Goal: Task Accomplishment & Management: Use online tool/utility

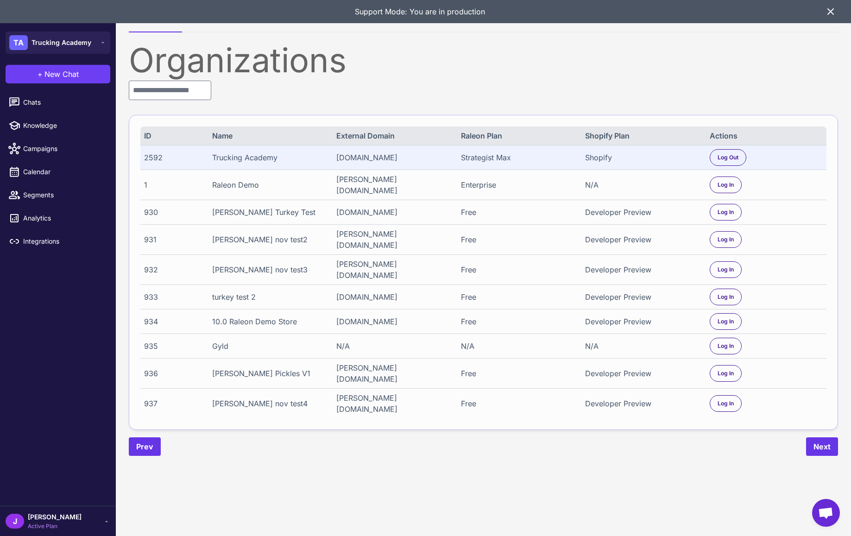
click at [76, 520] on div "J Jay Active Plan" at bounding box center [58, 521] width 105 height 19
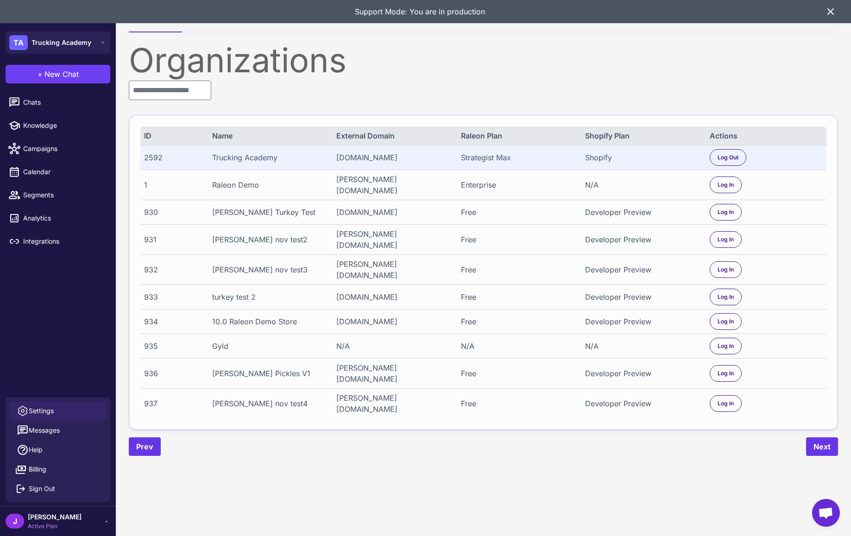
click at [41, 409] on span "Settings" at bounding box center [41, 411] width 25 height 10
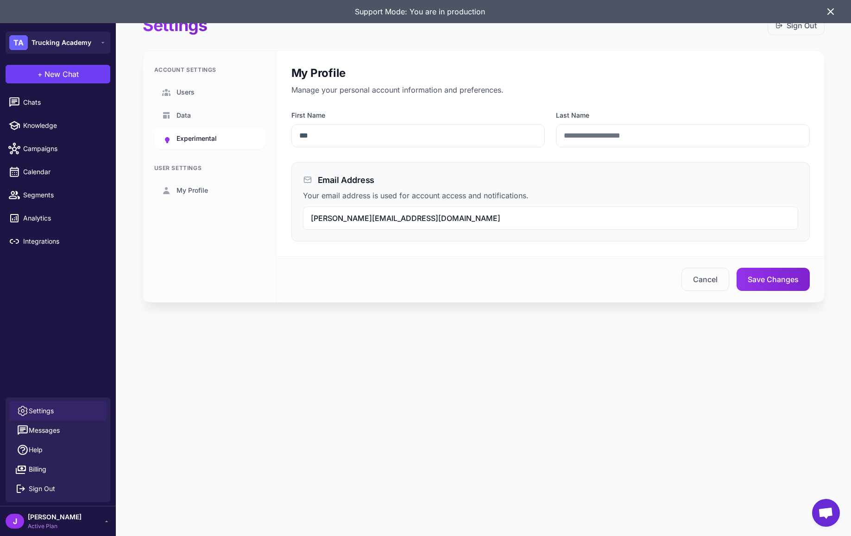
click at [208, 139] on span "Experimental" at bounding box center [196, 138] width 40 height 10
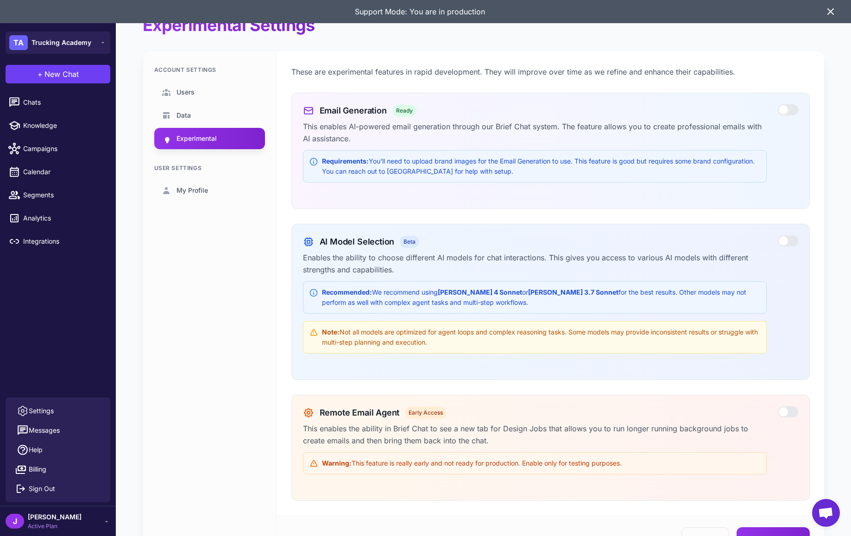
click at [782, 110] on div at bounding box center [788, 109] width 20 height 11
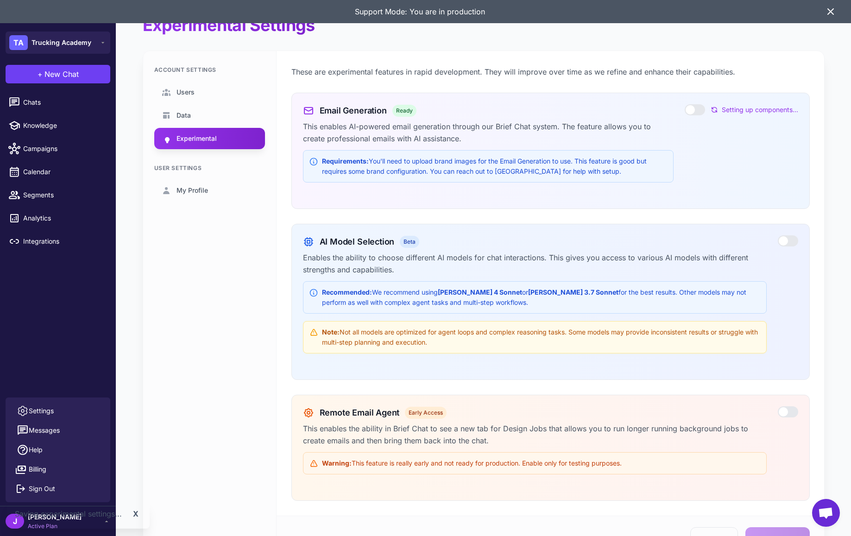
click at [824, 4] on div "Support Mode: You are in production" at bounding box center [420, 11] width 810 height 23
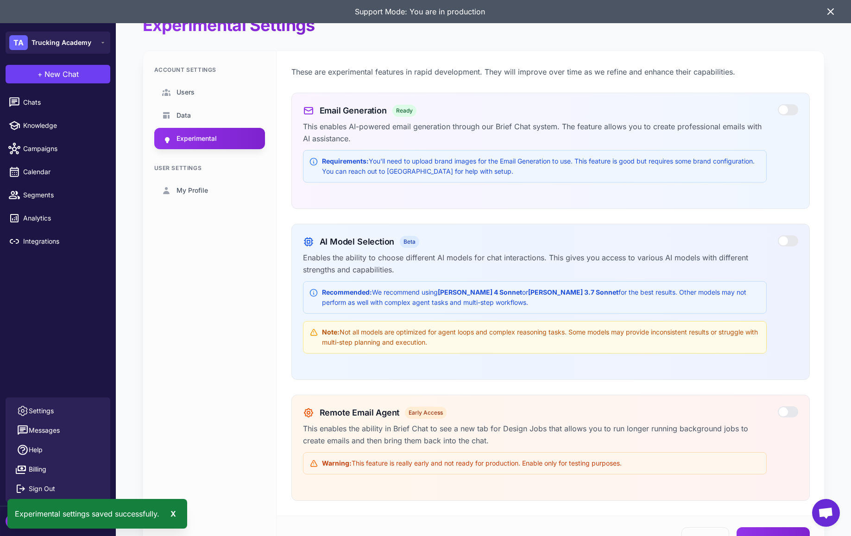
click at [830, 12] on icon at bounding box center [830, 11] width 11 height 11
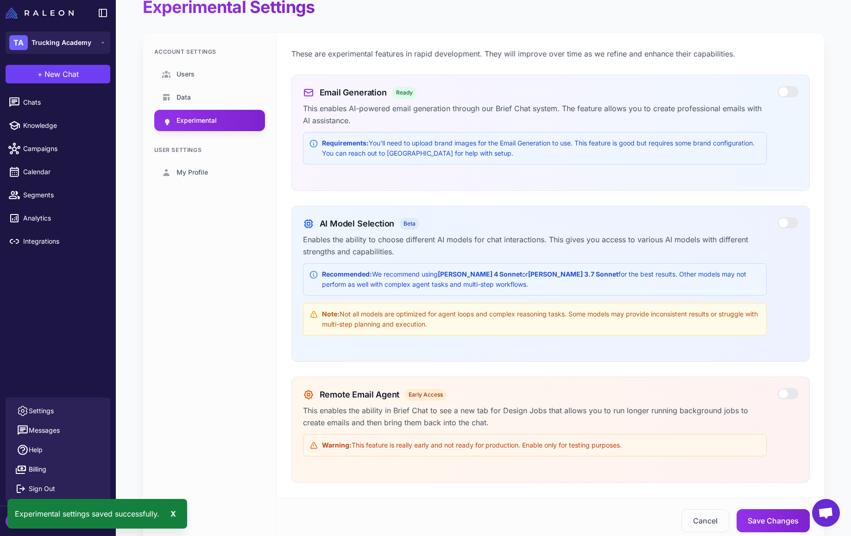
scroll to position [44, 0]
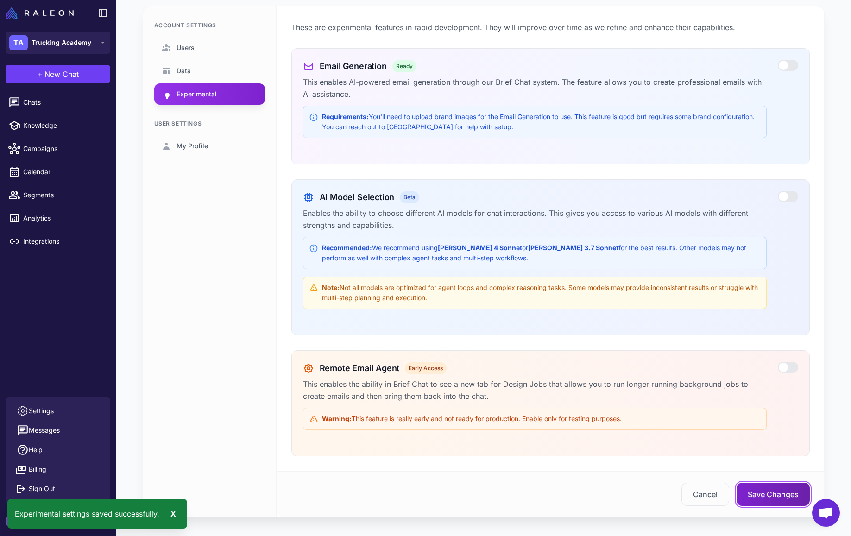
click at [782, 491] on button "Save Changes" at bounding box center [772, 494] width 73 height 23
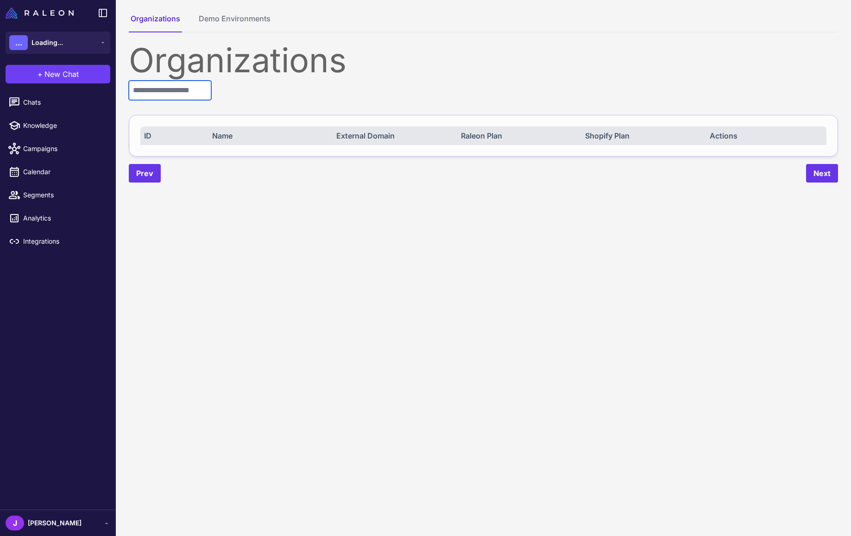
click at [190, 88] on input "text" at bounding box center [170, 90] width 82 height 19
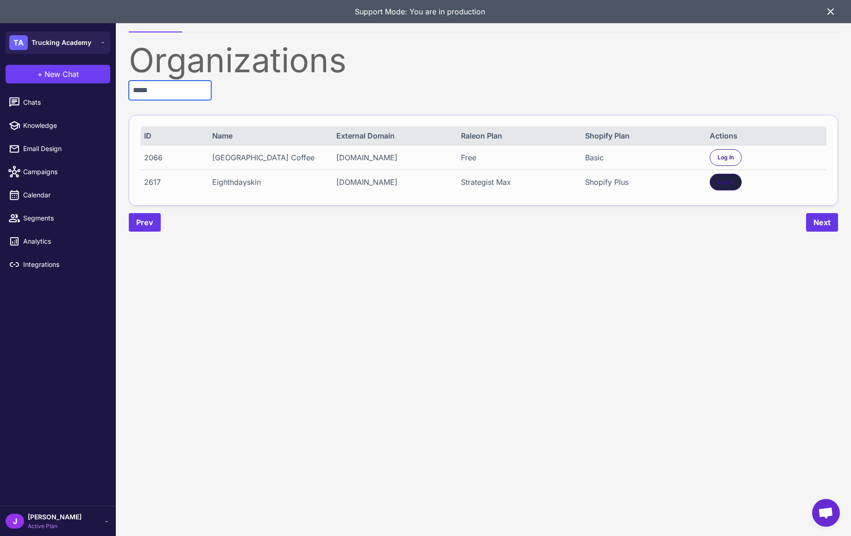
type input "*****"
click at [736, 179] on div "Log In" at bounding box center [726, 182] width 32 height 17
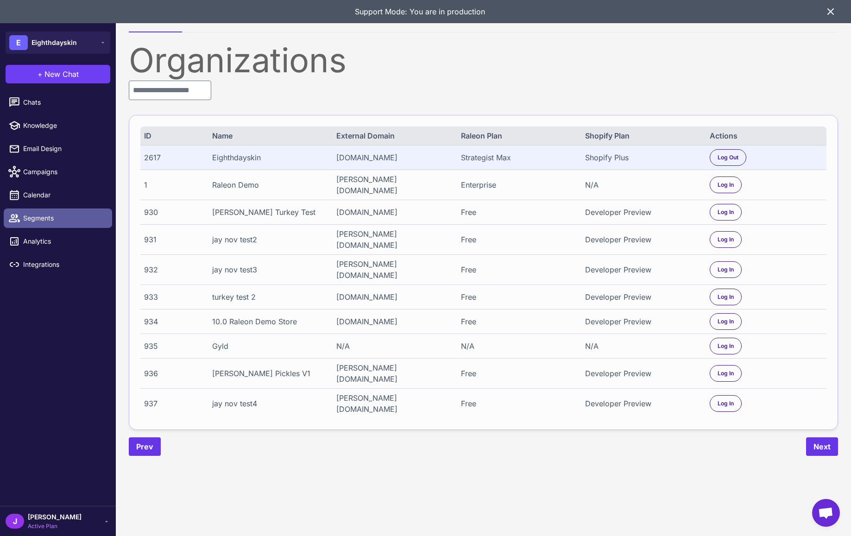
click at [33, 224] on link "Segments" at bounding box center [58, 217] width 108 height 19
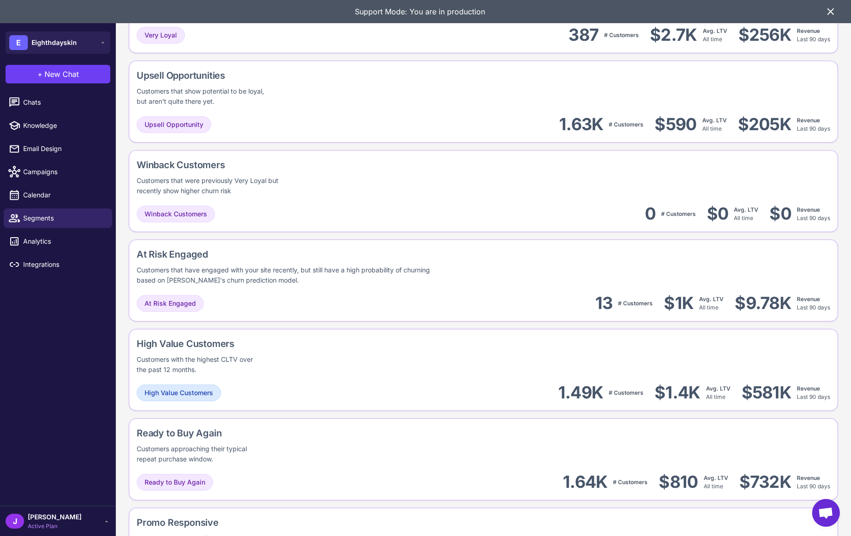
scroll to position [686, 0]
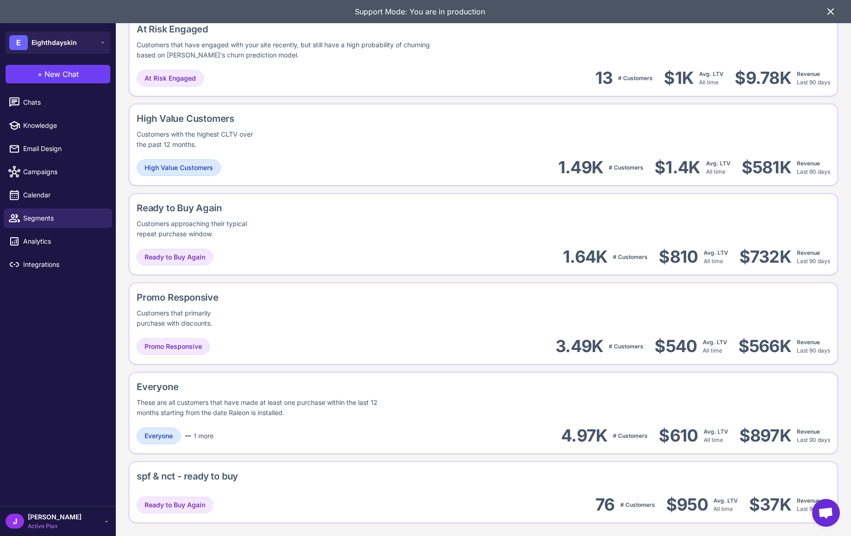
click at [835, 5] on div "Support Mode: You are in production" at bounding box center [425, 11] width 851 height 23
click at [833, 12] on icon at bounding box center [830, 11] width 11 height 11
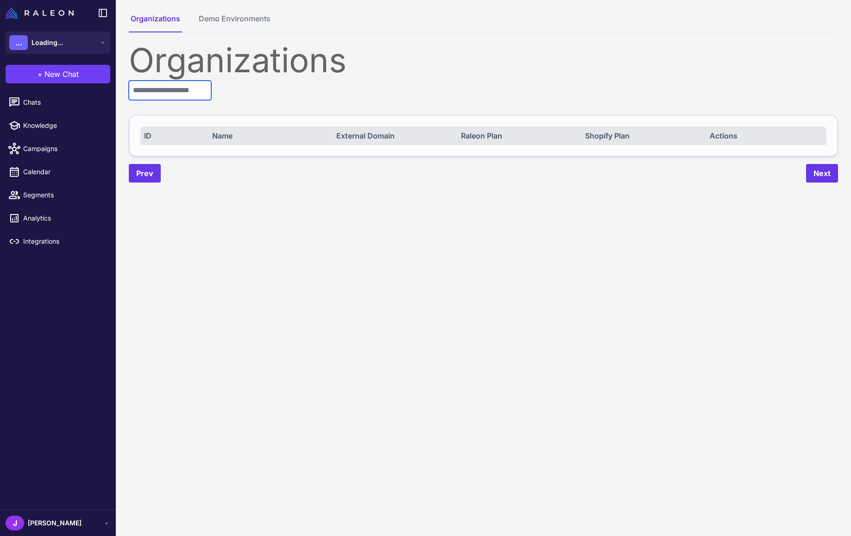
click at [162, 97] on input "text" at bounding box center [170, 90] width 82 height 19
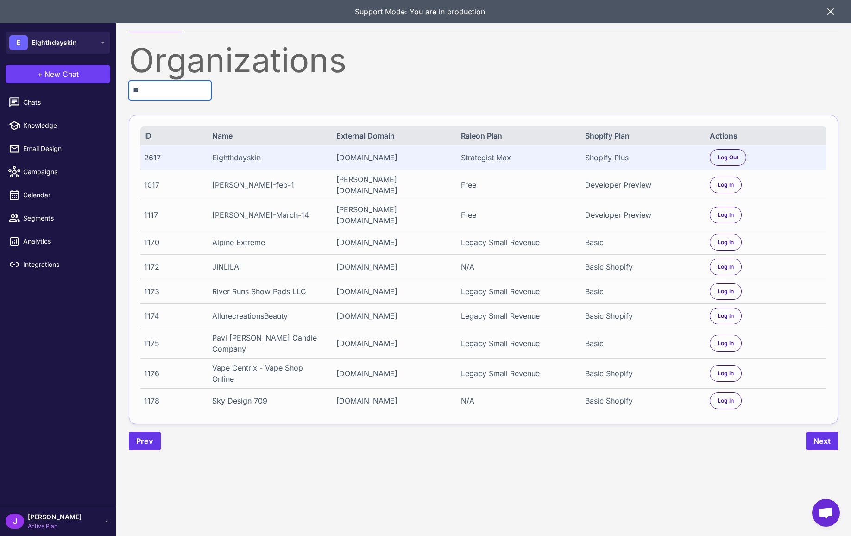
type input "*"
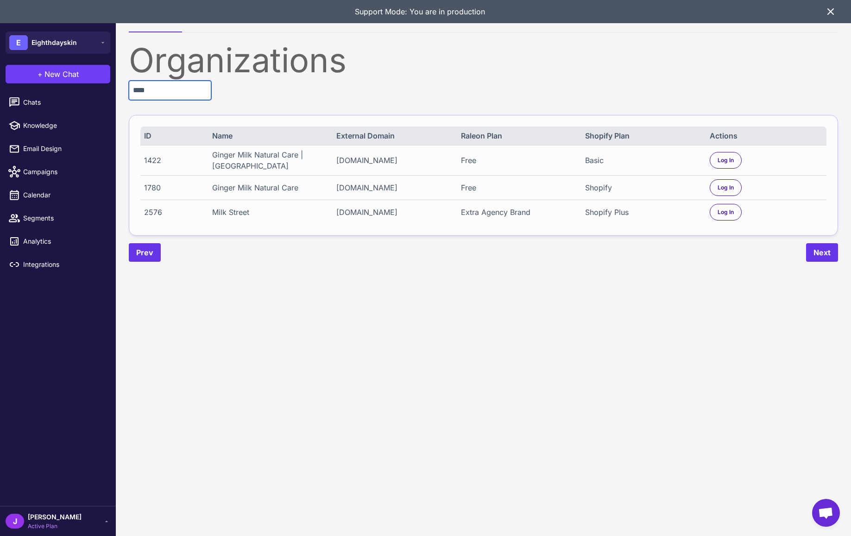
type input "****"
click at [170, 79] on div "Organizations **** ID Name External Domain Raleon Plan Shopify Plan Actions 142…" at bounding box center [483, 153] width 709 height 218
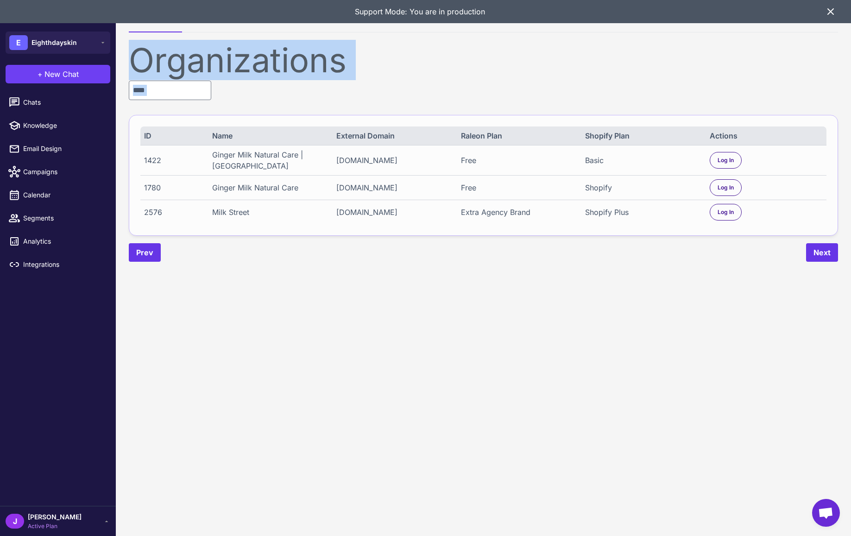
click at [170, 79] on div "Organizations **** ID Name External Domain Raleon Plan Shopify Plan Actions 142…" at bounding box center [483, 153] width 709 height 218
click at [155, 102] on div "Organizations **** ID Name External Domain Raleon Plan Shopify Plan Actions 142…" at bounding box center [483, 153] width 709 height 218
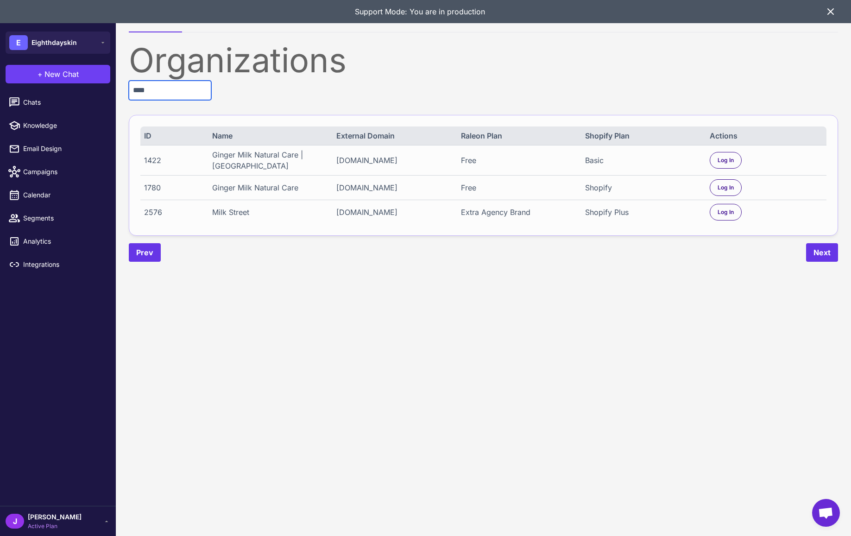
click at [150, 88] on input "****" at bounding box center [170, 90] width 82 height 19
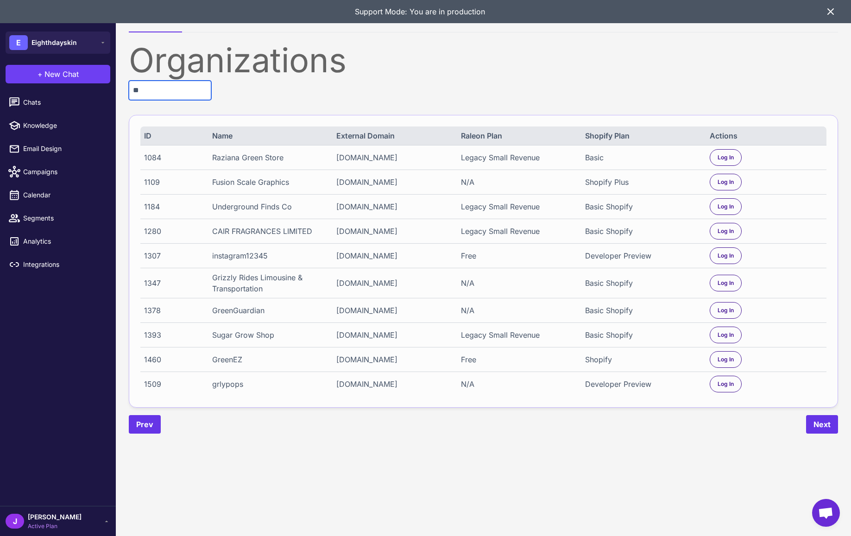
type input "*"
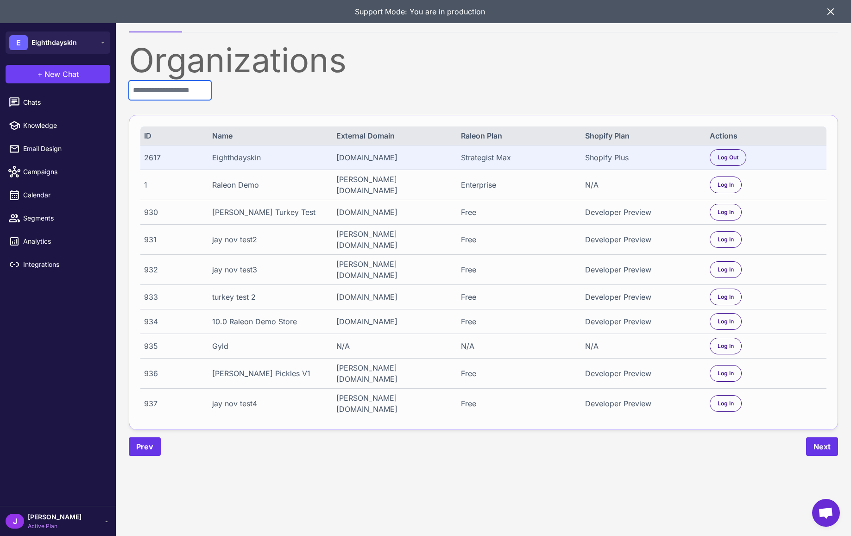
click at [177, 91] on input "text" at bounding box center [170, 90] width 82 height 19
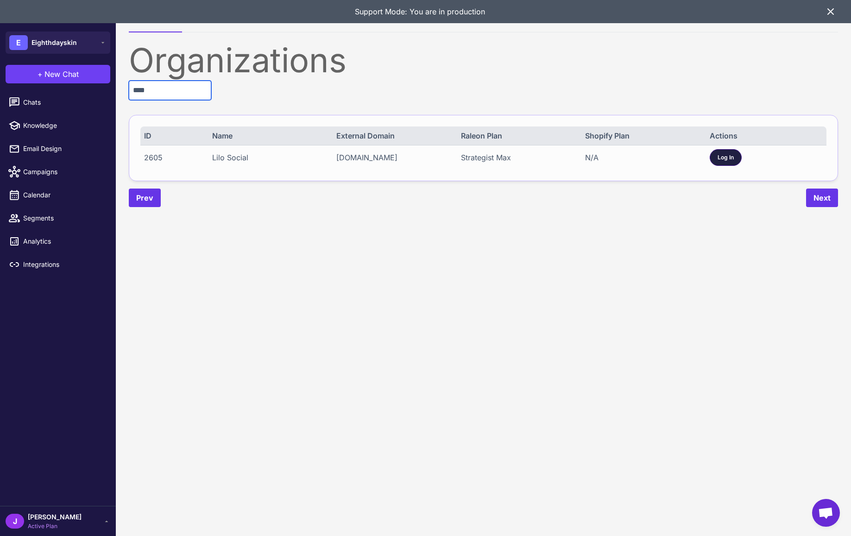
type input "****"
click at [721, 155] on span "Log In" at bounding box center [725, 157] width 16 height 8
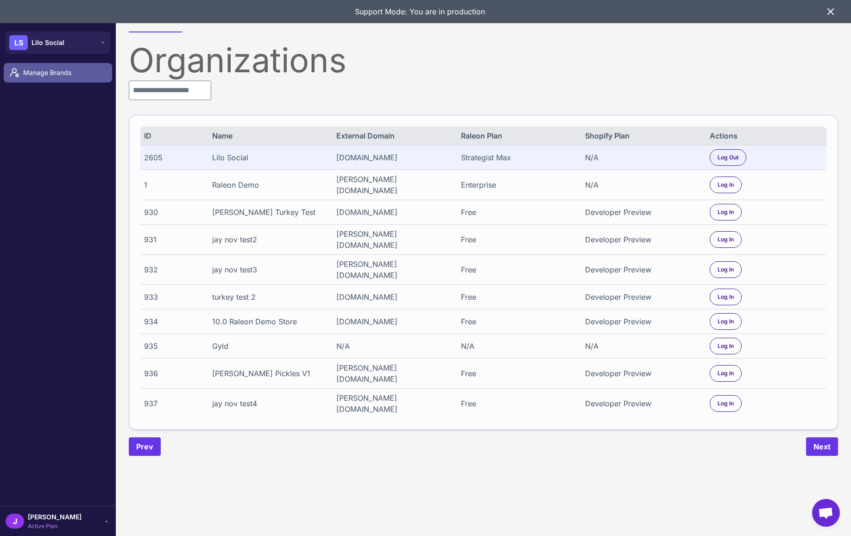
click at [58, 73] on span "Manage Brands" at bounding box center [64, 73] width 82 height 10
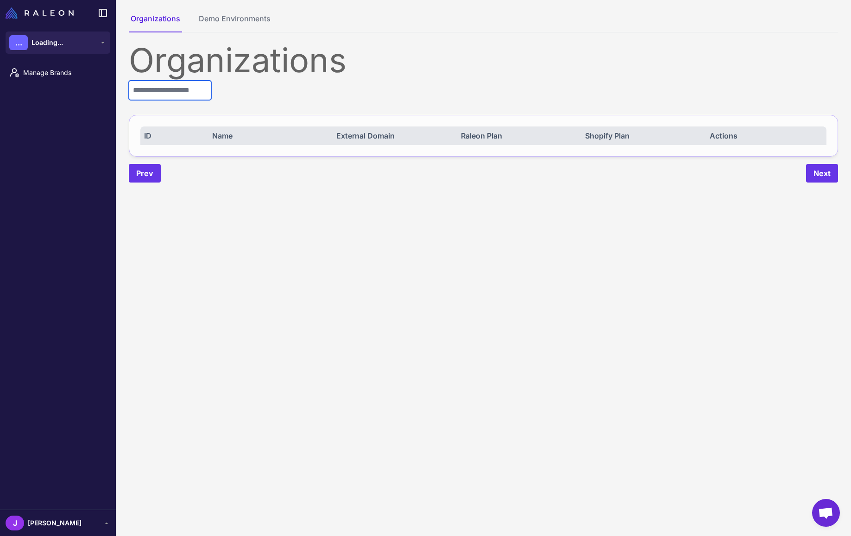
click at [166, 91] on input "text" at bounding box center [170, 90] width 82 height 19
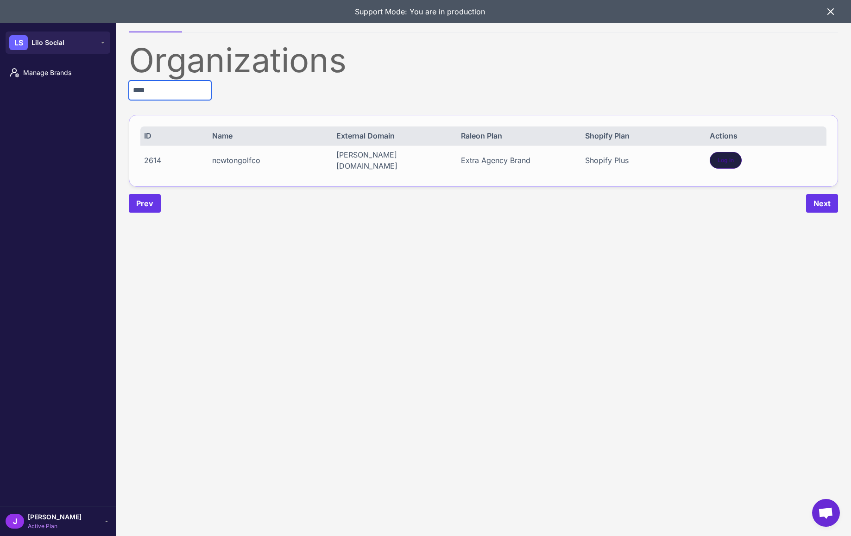
type input "****"
click at [727, 158] on span "Log In" at bounding box center [725, 160] width 16 height 8
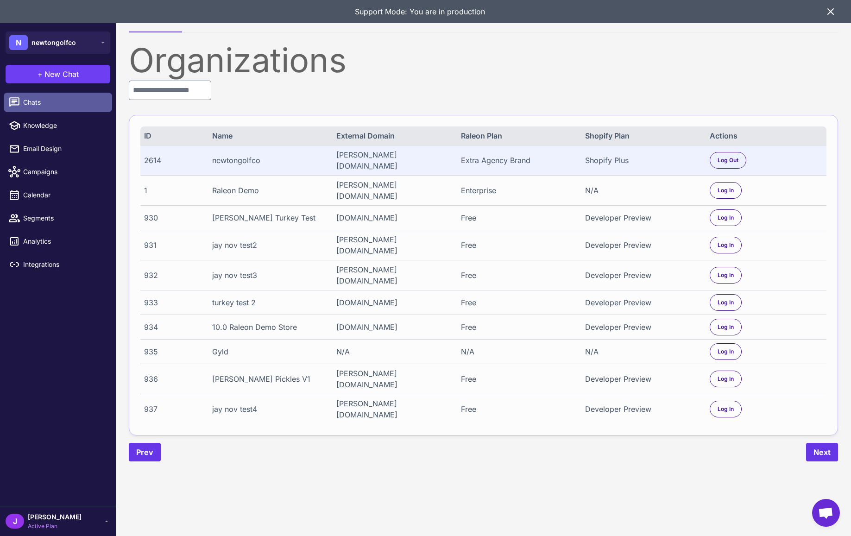
click at [33, 96] on link "Chats" at bounding box center [58, 102] width 108 height 19
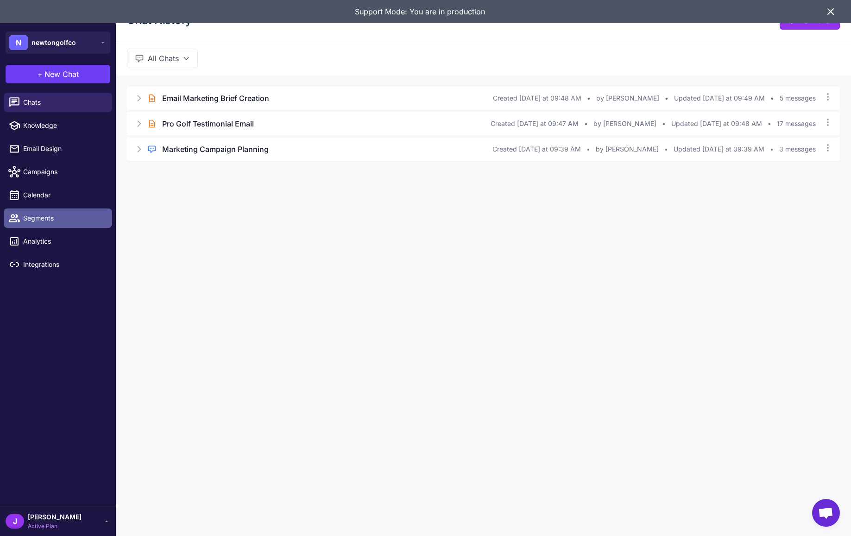
click at [38, 213] on span "Segments" at bounding box center [64, 218] width 82 height 10
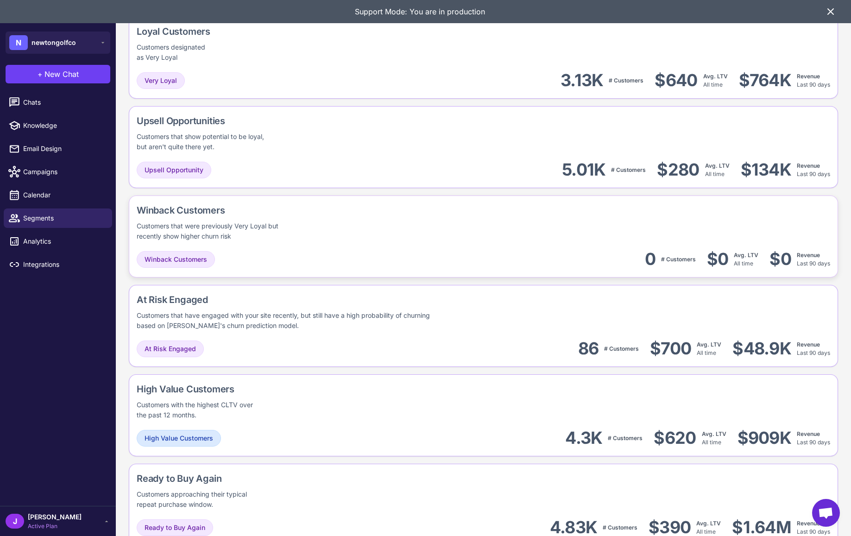
scroll to position [500, 0]
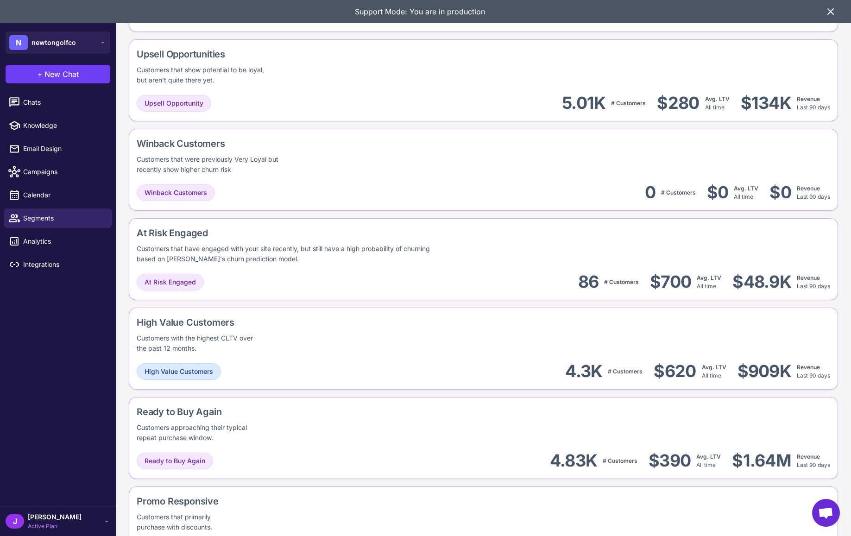
click at [397, 433] on div "Ready to Buy Again Customers approaching their typical repeat purchase window." at bounding box center [483, 424] width 693 height 38
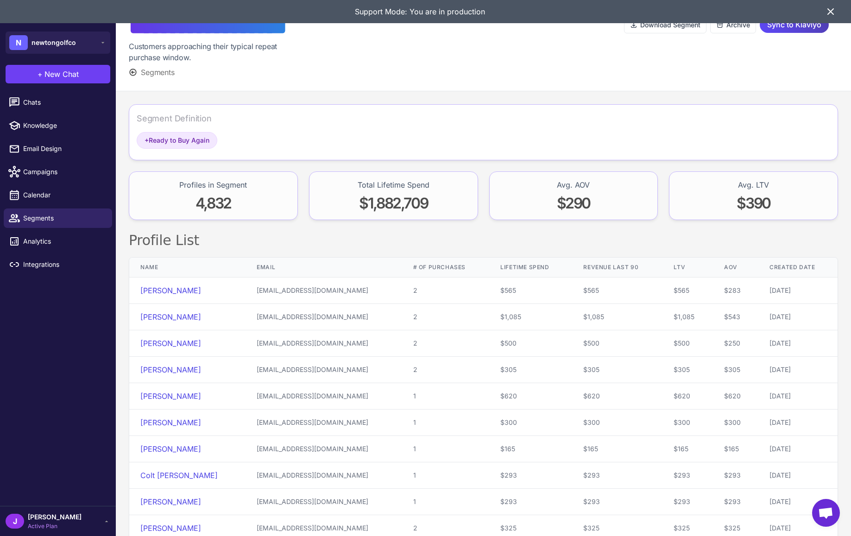
drag, startPoint x: 829, startPoint y: 13, endPoint x: 849, endPoint y: 32, distance: 28.2
click at [829, 13] on icon at bounding box center [830, 11] width 11 height 11
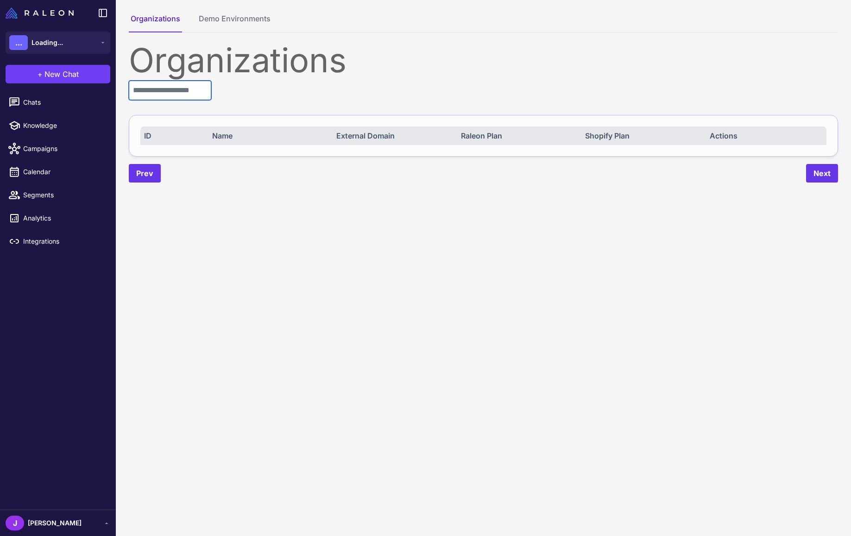
click at [172, 91] on input "text" at bounding box center [170, 90] width 82 height 19
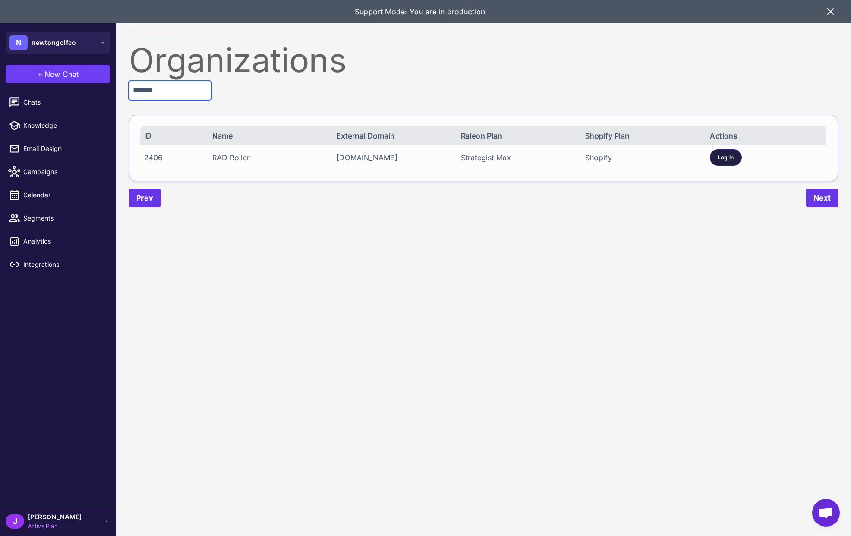
type input "*******"
click at [730, 158] on span "Log In" at bounding box center [725, 157] width 16 height 8
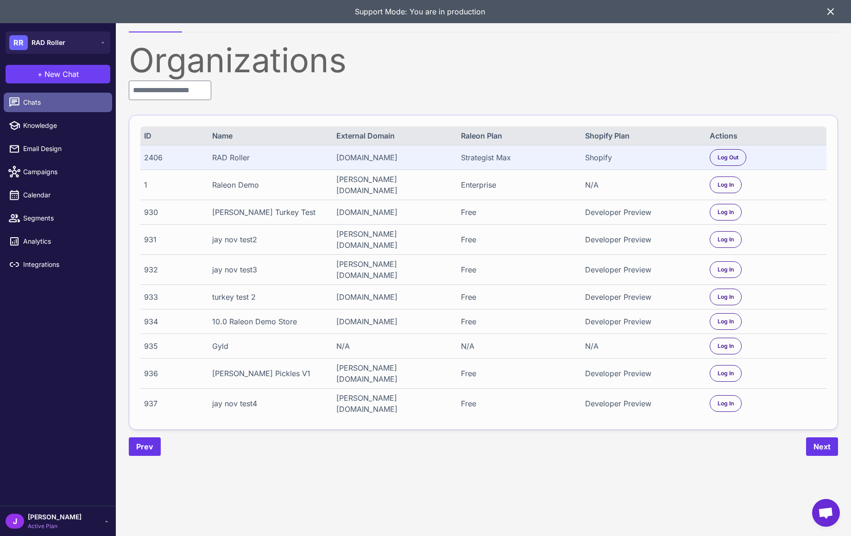
click at [34, 100] on span "Chats" at bounding box center [64, 102] width 82 height 10
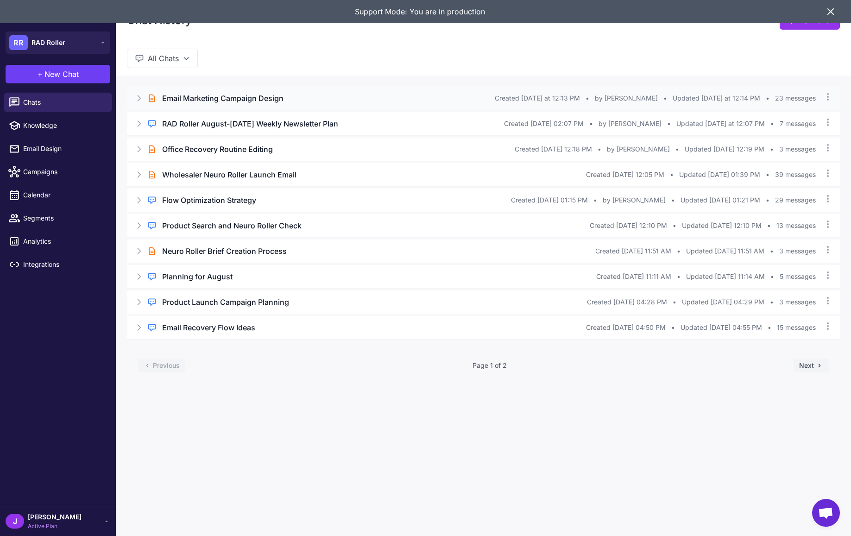
click at [257, 90] on div "Brief Chat Email Marketing Campaign Design Created Thursday at 12:13 PM • by Ah…" at bounding box center [483, 98] width 713 height 23
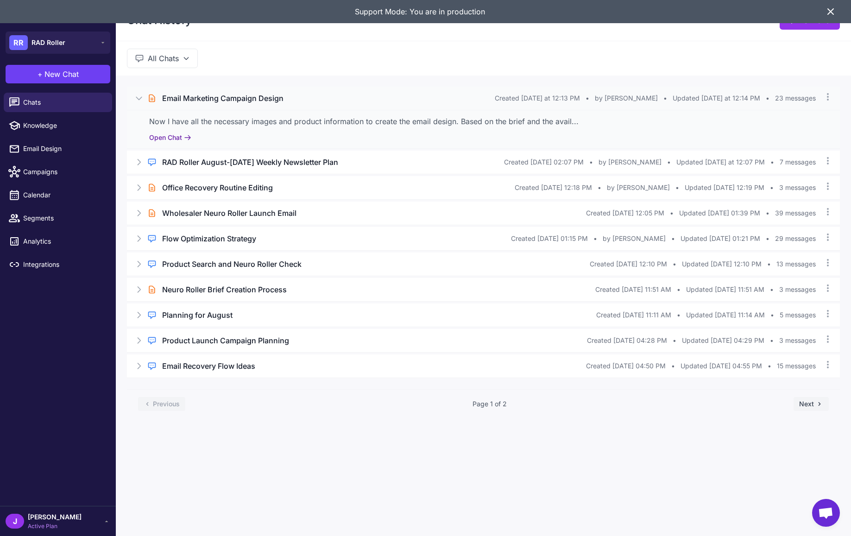
click at [175, 138] on button "Open Chat" at bounding box center [170, 137] width 42 height 10
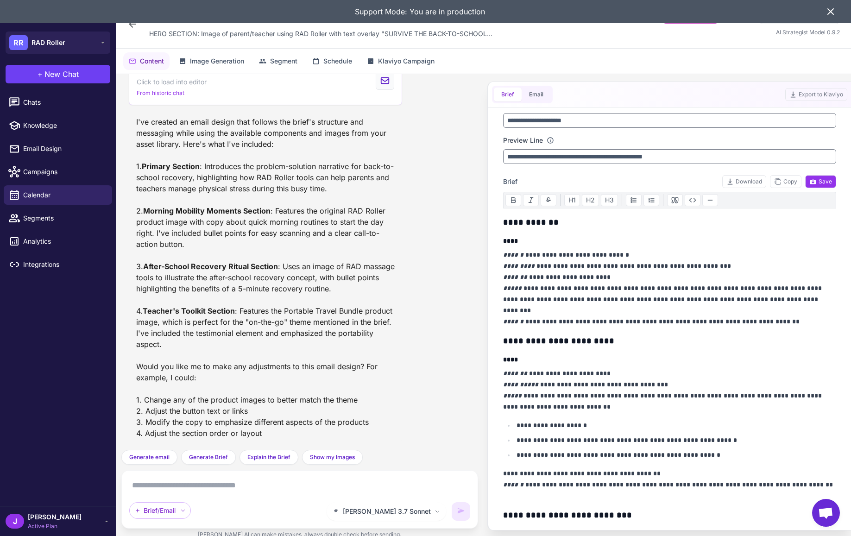
scroll to position [17, 0]
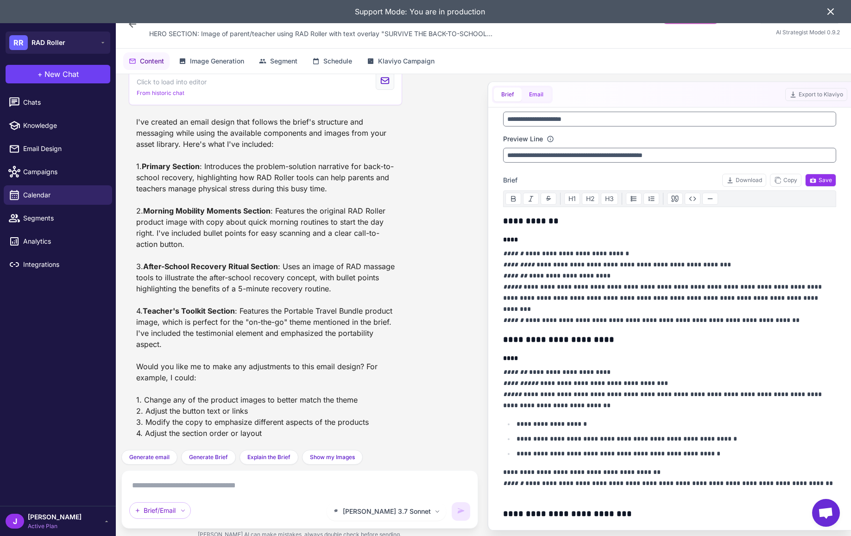
click at [541, 92] on button "Email" at bounding box center [536, 95] width 29 height 14
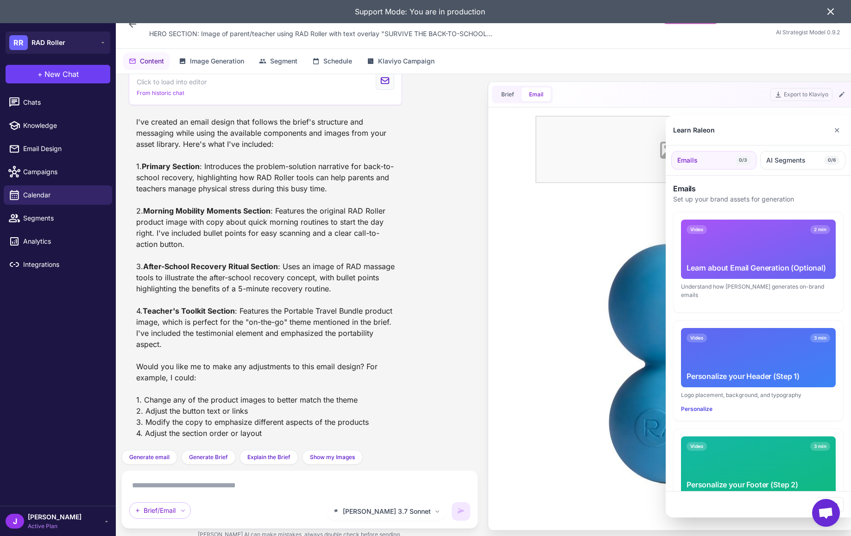
scroll to position [0, 0]
click at [842, 133] on button "✕" at bounding box center [836, 130] width 13 height 19
click at [579, 320] on div at bounding box center [425, 268] width 851 height 536
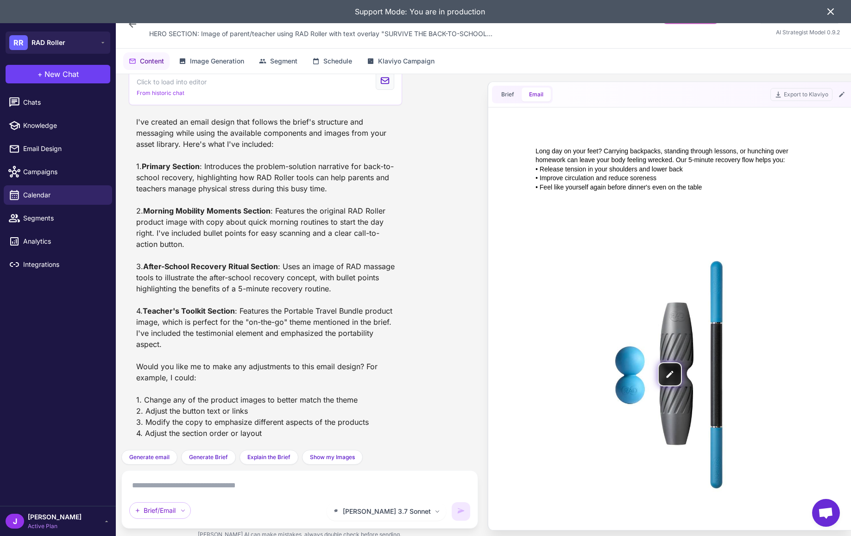
scroll to position [827, 0]
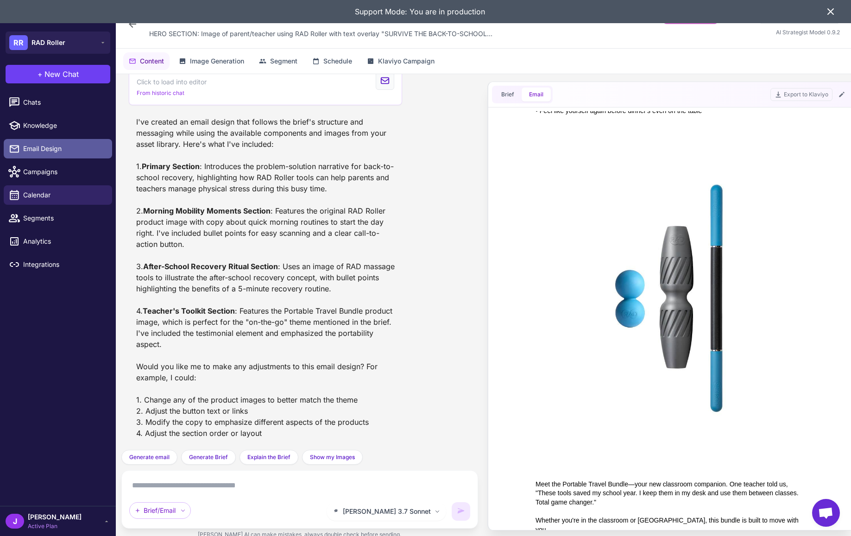
click at [50, 146] on span "Email Design" at bounding box center [64, 149] width 82 height 10
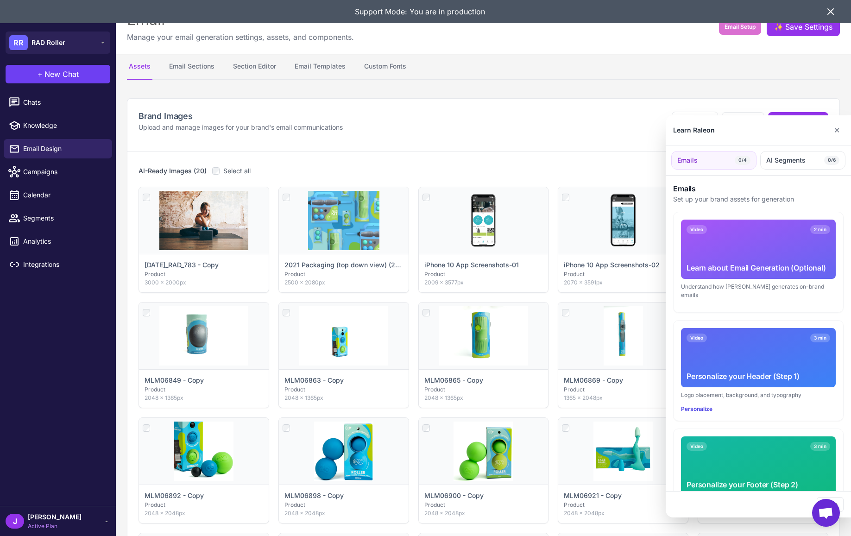
click at [259, 65] on div at bounding box center [425, 268] width 851 height 536
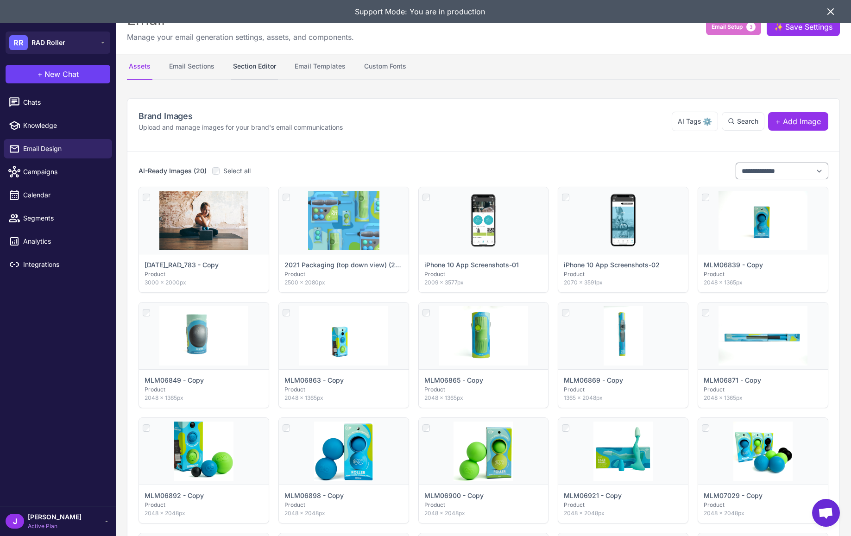
click at [260, 68] on button "Section Editor" at bounding box center [254, 67] width 47 height 26
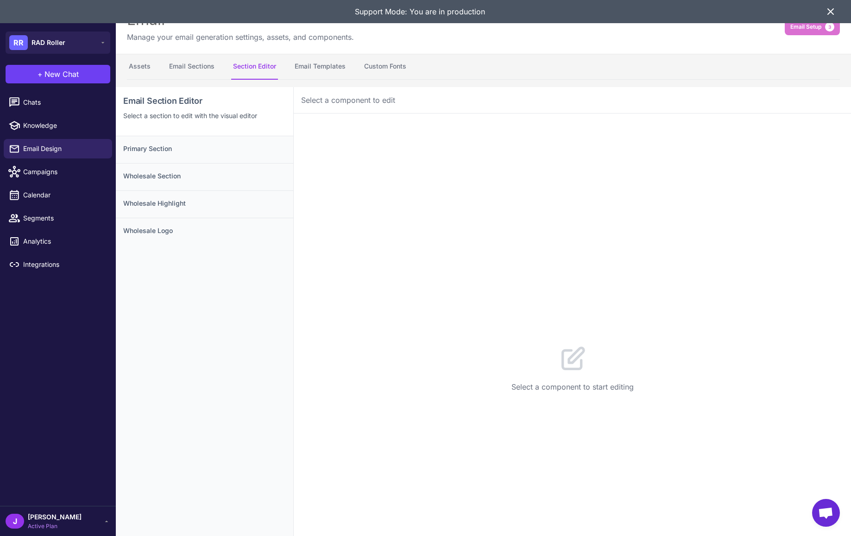
click at [103, 520] on icon at bounding box center [106, 520] width 7 height 7
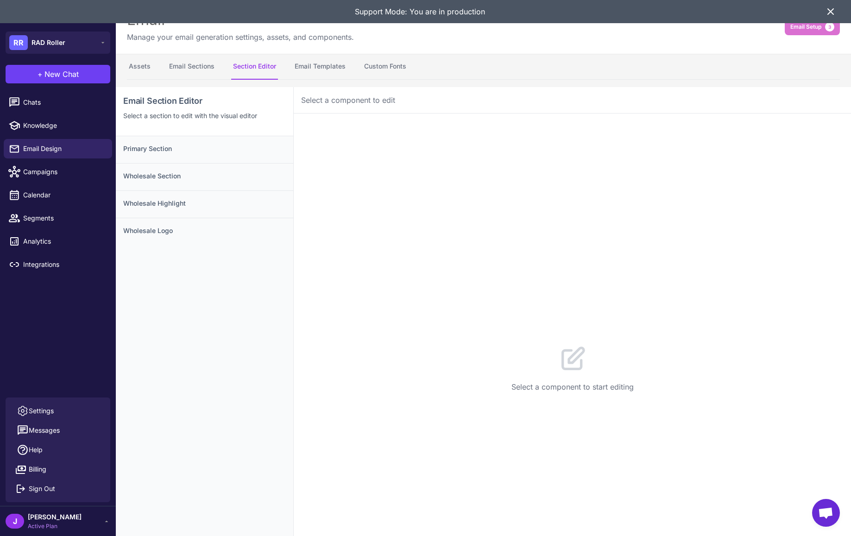
click at [829, 13] on icon at bounding box center [831, 12] width 6 height 6
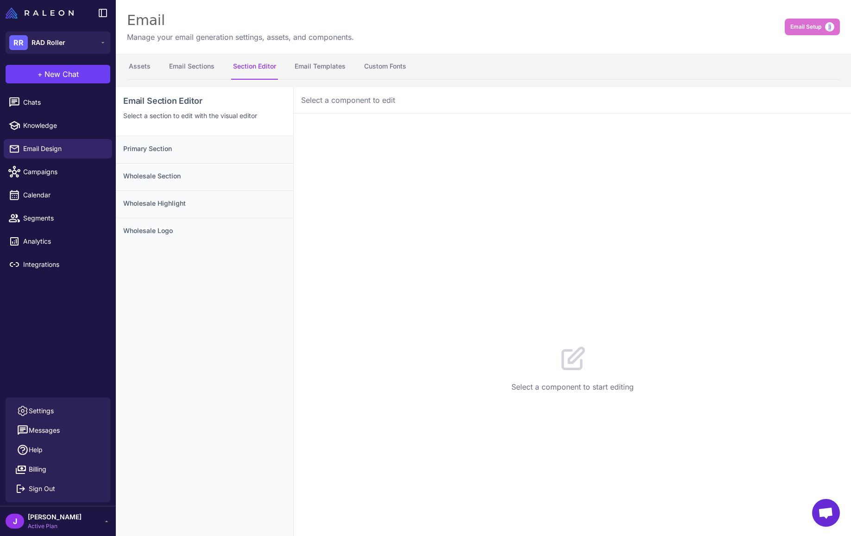
click at [829, 13] on div "Email Manage your email generation settings, assets, and components. Email Setu…" at bounding box center [483, 27] width 735 height 54
click at [568, 49] on div "Email Manage your email generation settings, assets, and components. Email Setu…" at bounding box center [483, 27] width 735 height 54
click at [61, 221] on span "Segments" at bounding box center [64, 218] width 82 height 10
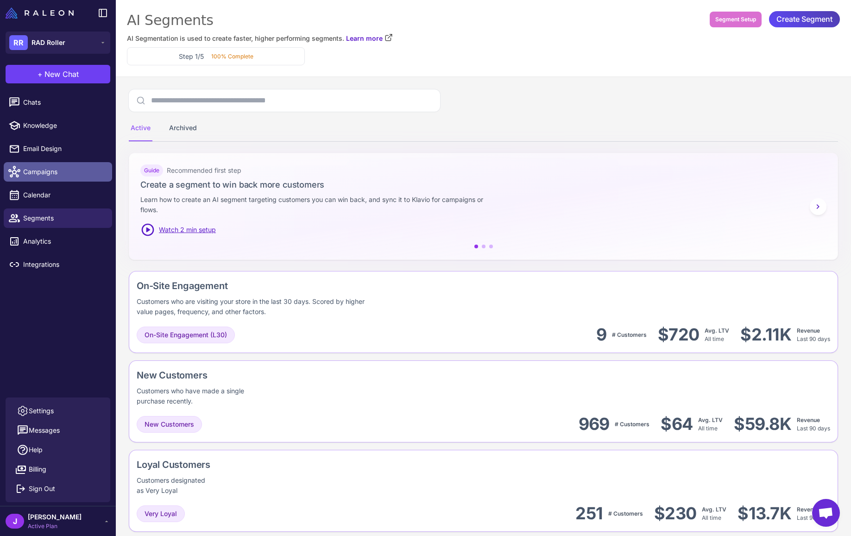
click at [58, 171] on span "Campaigns" at bounding box center [64, 172] width 82 height 10
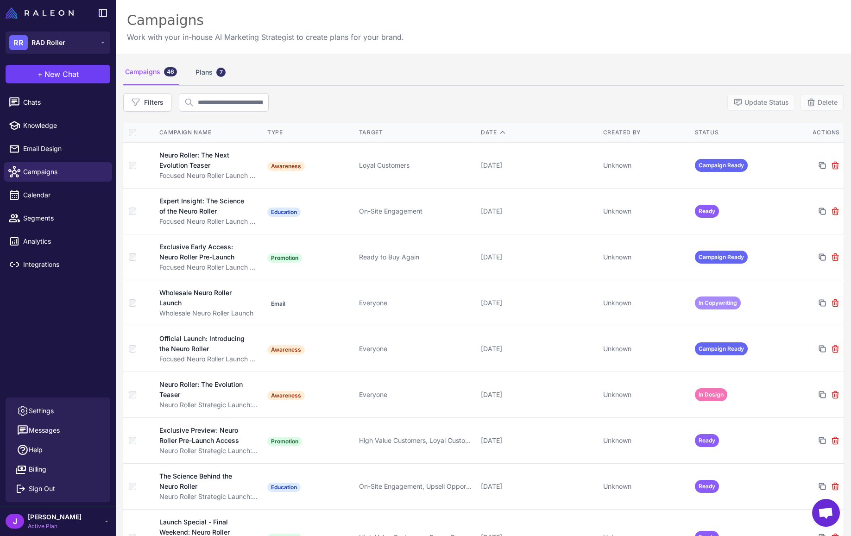
click at [29, 92] on li "Chats" at bounding box center [58, 102] width 116 height 23
click at [31, 99] on span "Chats" at bounding box center [64, 102] width 82 height 10
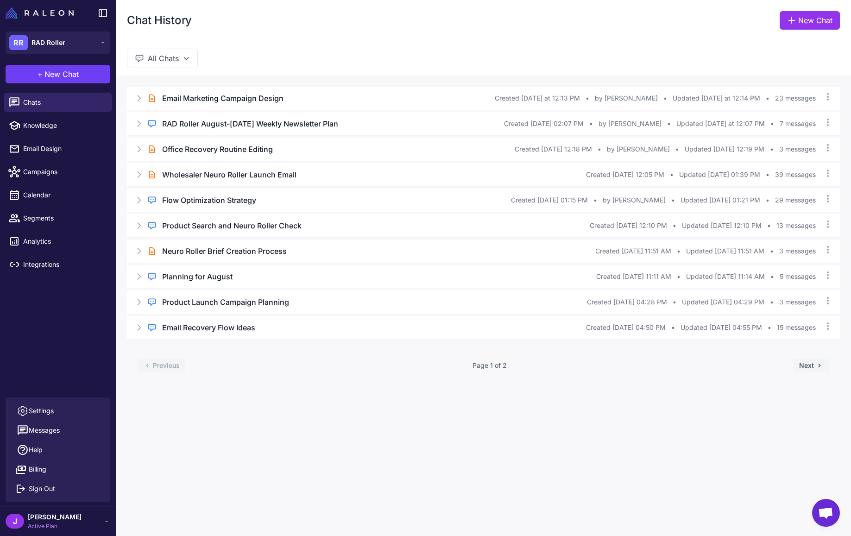
click at [378, 419] on div "Chat History New Chat All Chats Brief Chat Email Marketing Campaign Design Crea…" at bounding box center [483, 268] width 735 height 536
